Goal: Participate in discussion: Engage in conversation with other users on a specific topic

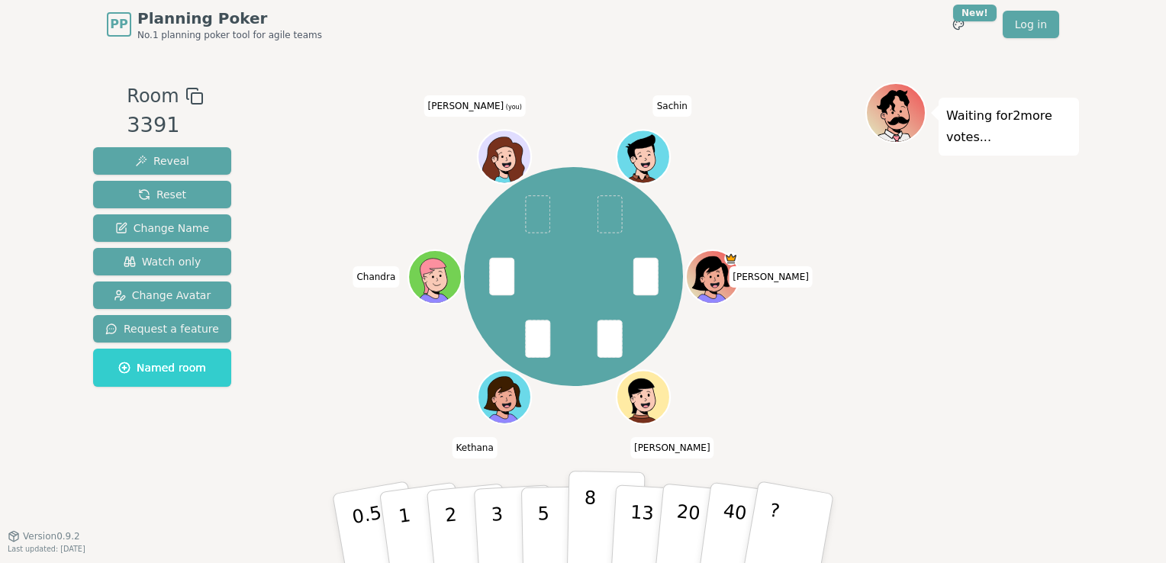
click at [587, 525] on p "8" at bounding box center [589, 528] width 13 height 82
click at [922, 380] on div "Waiting for [PERSON_NAME] 's vote..." at bounding box center [972, 292] width 214 height 420
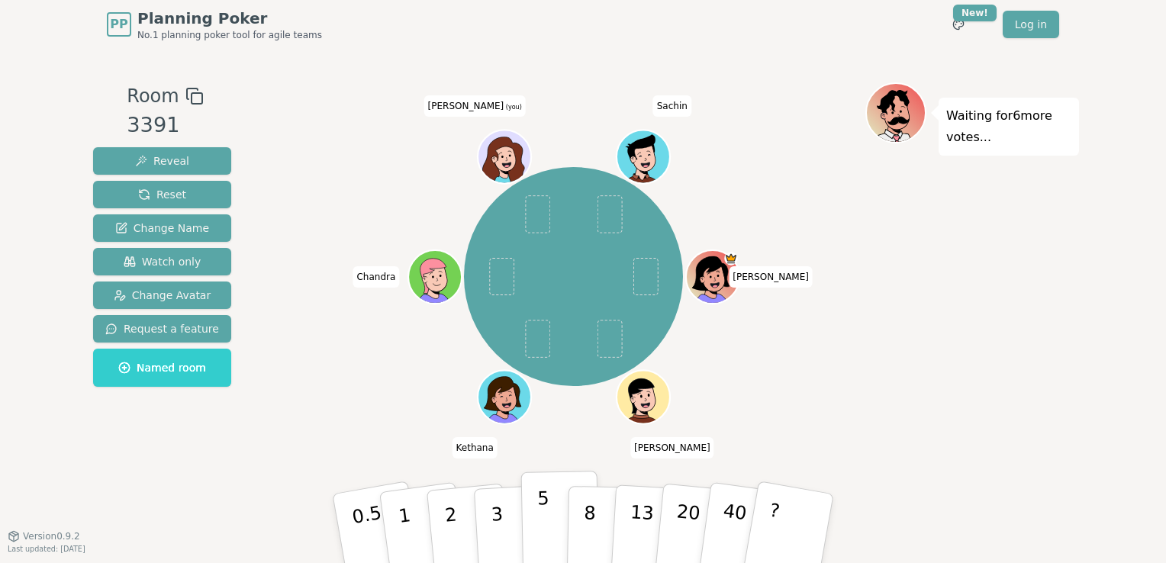
click at [541, 538] on p "5" at bounding box center [543, 529] width 13 height 82
click at [518, 532] on button "3" at bounding box center [514, 528] width 83 height 119
click at [494, 519] on p "3" at bounding box center [498, 529] width 17 height 83
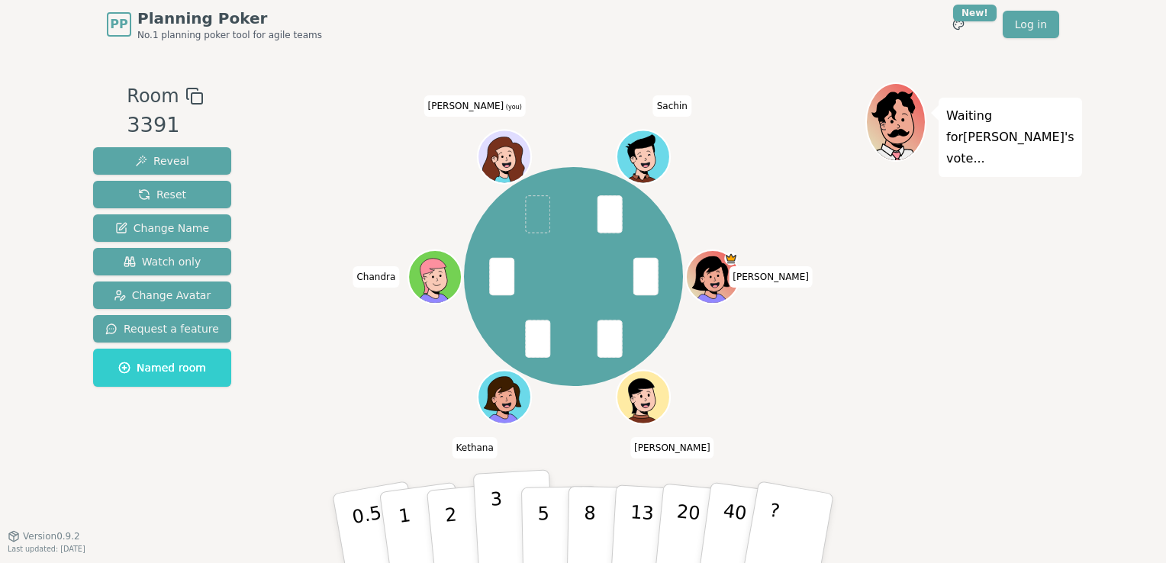
click at [505, 530] on button "3" at bounding box center [514, 528] width 83 height 119
click at [534, 525] on button "5" at bounding box center [560, 529] width 79 height 116
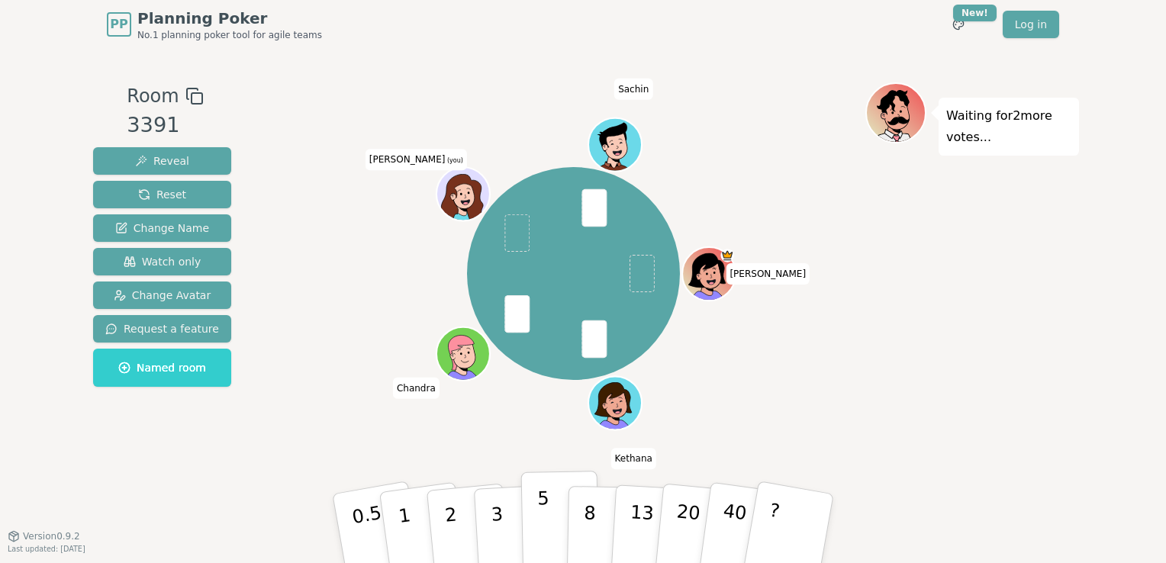
click at [537, 520] on p "5" at bounding box center [543, 529] width 13 height 82
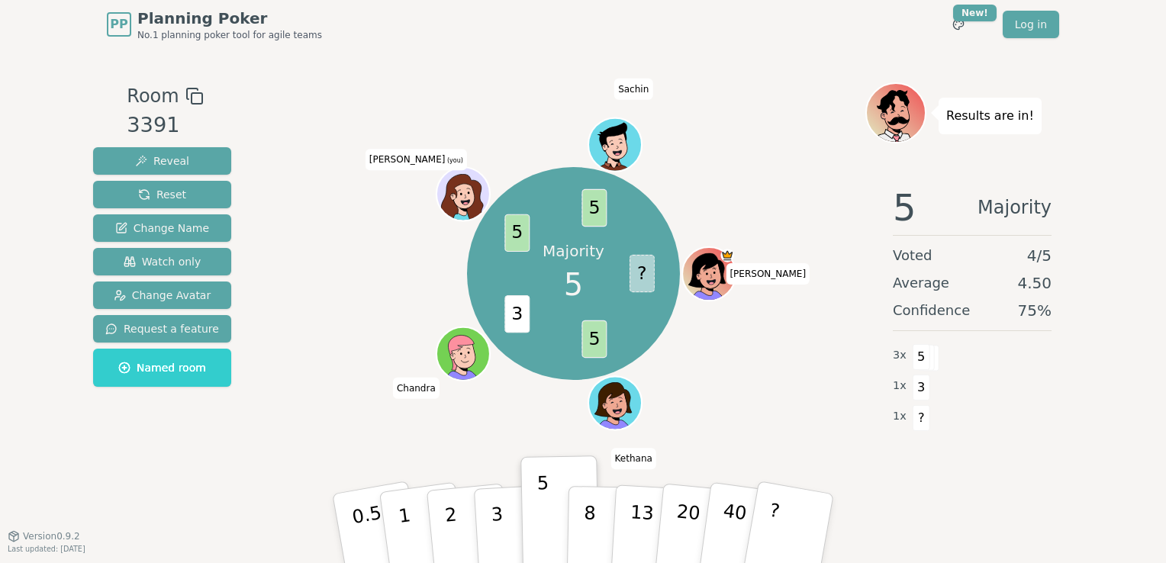
click at [751, 326] on div "Majority 5 ? 5 3 5 5 [PERSON_NAME] [PERSON_NAME] (you) [PERSON_NAME]" at bounding box center [574, 273] width 584 height 327
